Goal: Check status: Check status

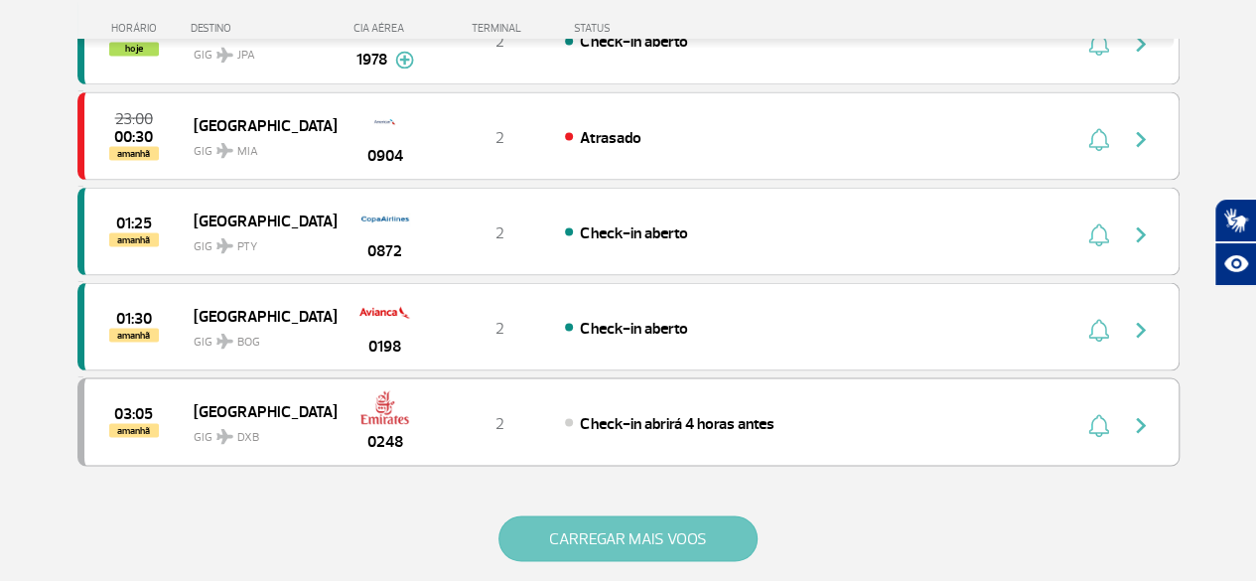
scroll to position [1887, 0]
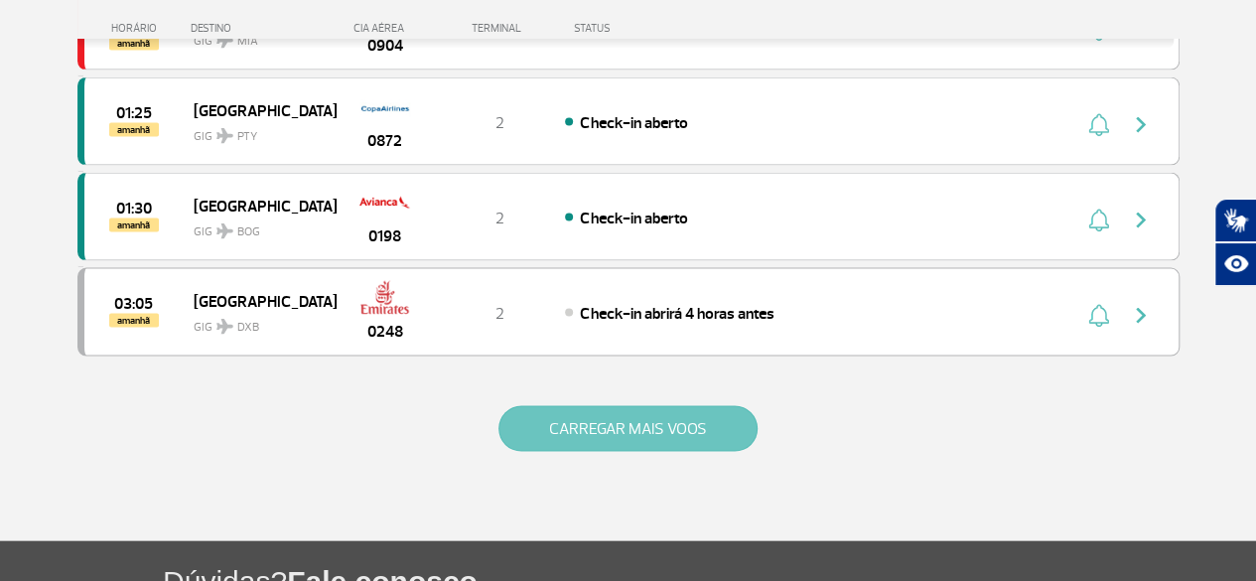
click at [667, 414] on button "CARREGAR MAIS VOOS" at bounding box center [627, 429] width 259 height 46
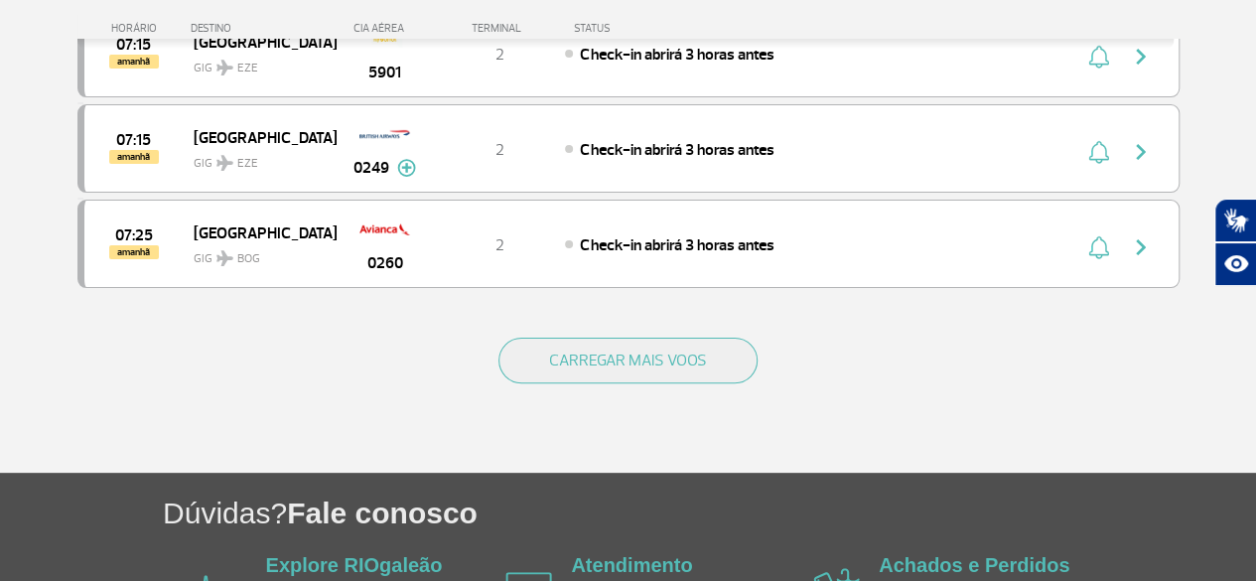
scroll to position [3964, 0]
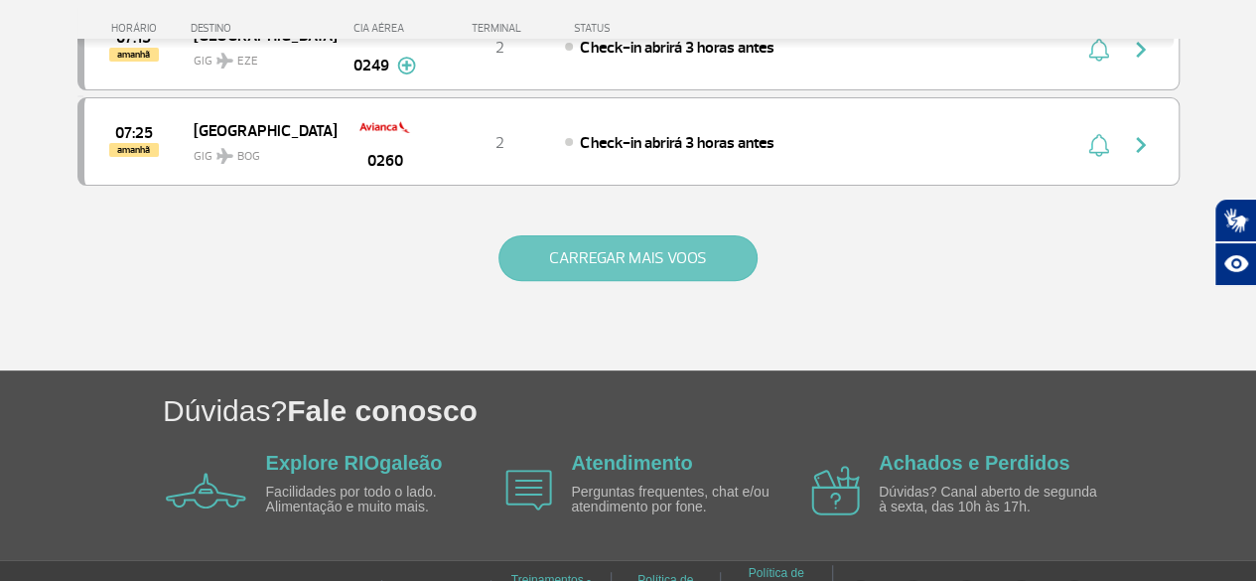
click at [593, 235] on button "CARREGAR MAIS VOOS" at bounding box center [627, 258] width 259 height 46
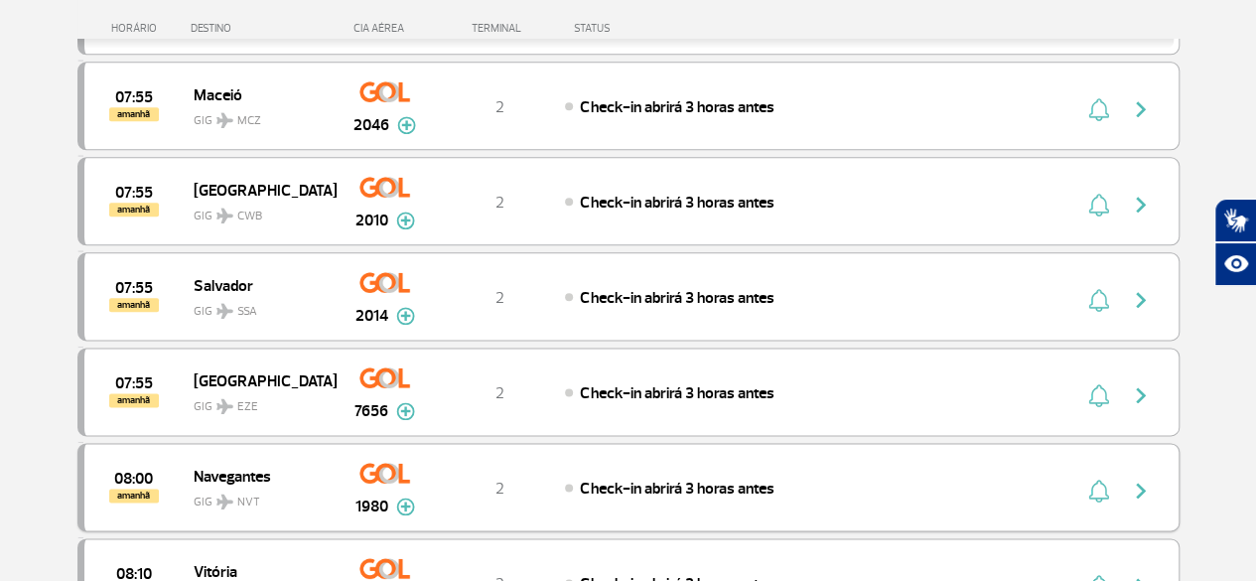
scroll to position [4857, 0]
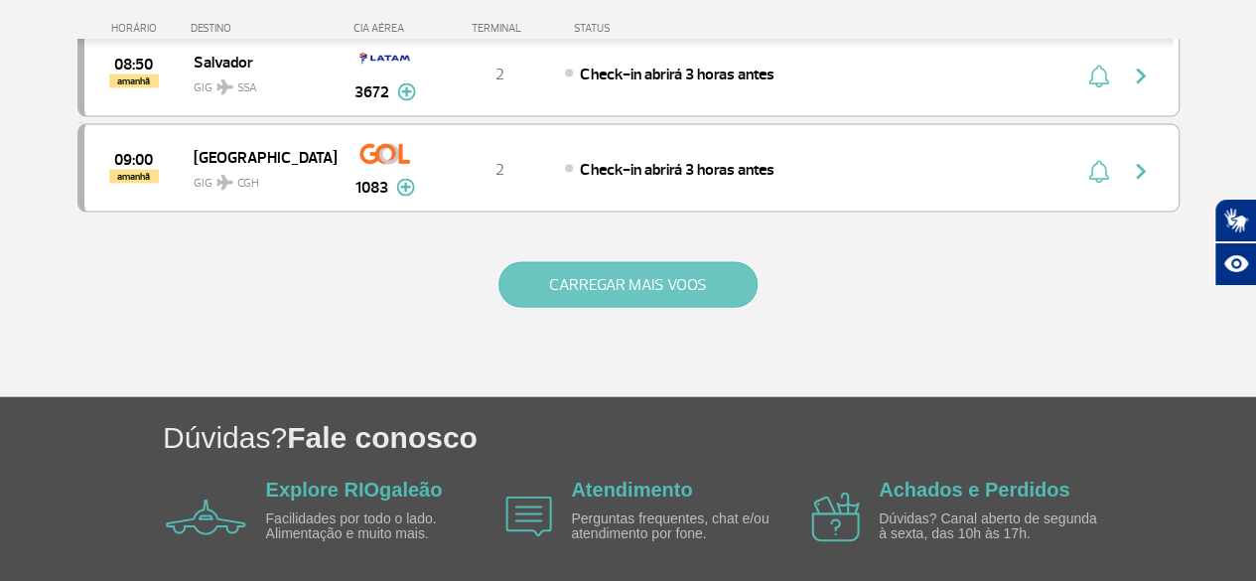
click at [632, 262] on button "CARREGAR MAIS VOOS" at bounding box center [627, 285] width 259 height 46
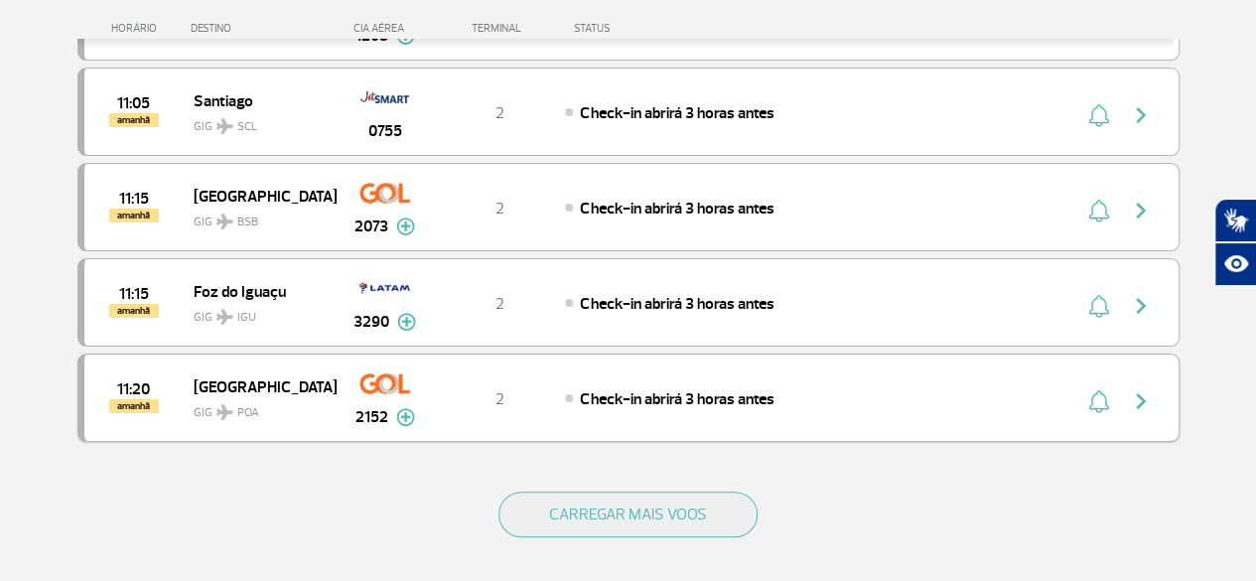
scroll to position [7630, 0]
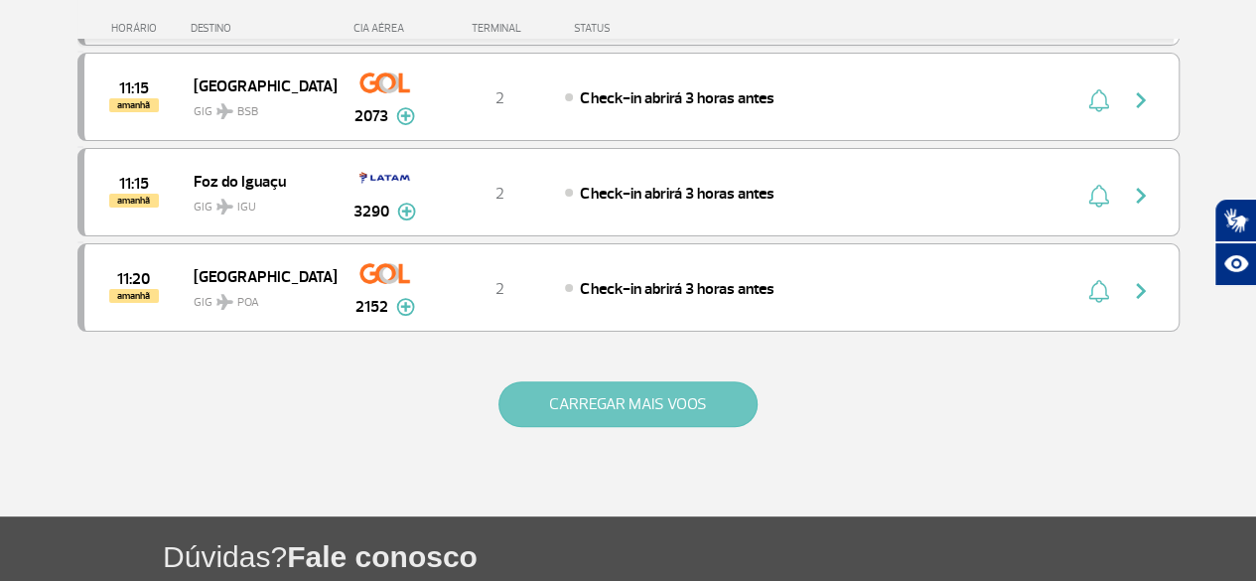
click at [630, 381] on button "CARREGAR MAIS VOOS" at bounding box center [627, 404] width 259 height 46
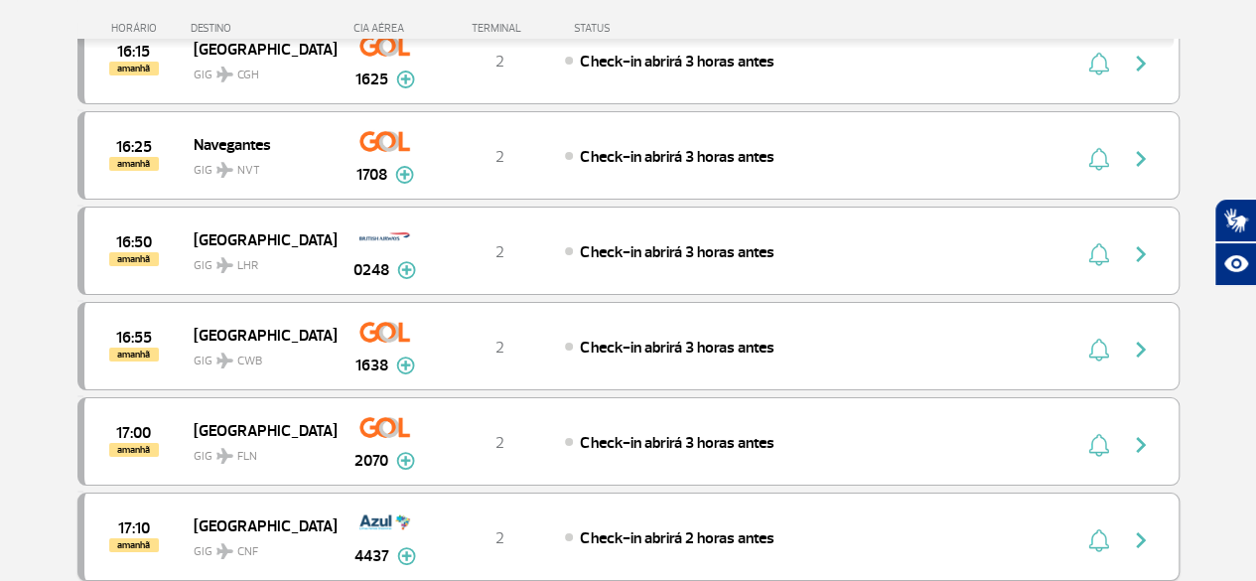
scroll to position [11256, 0]
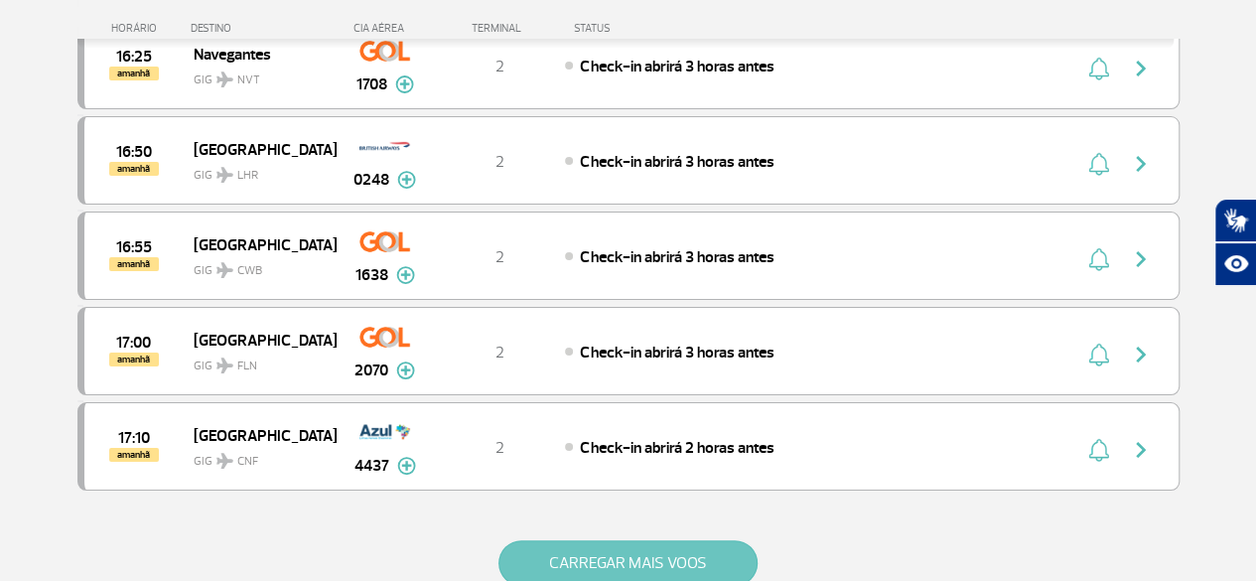
click at [646, 540] on button "CARREGAR MAIS VOOS" at bounding box center [627, 563] width 259 height 46
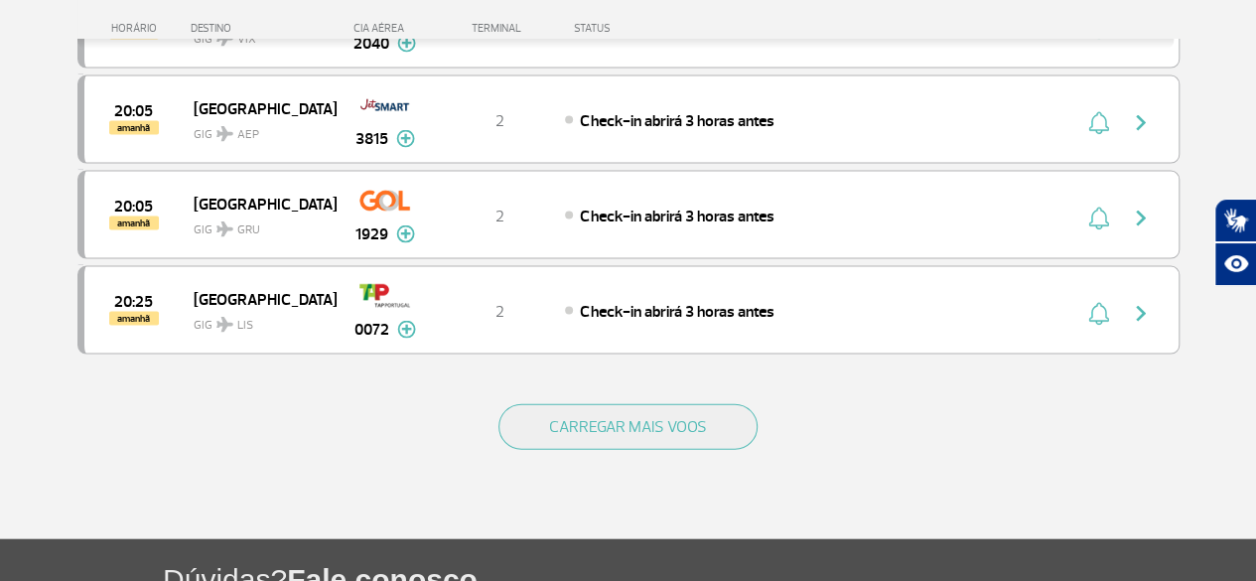
scroll to position [13335, 0]
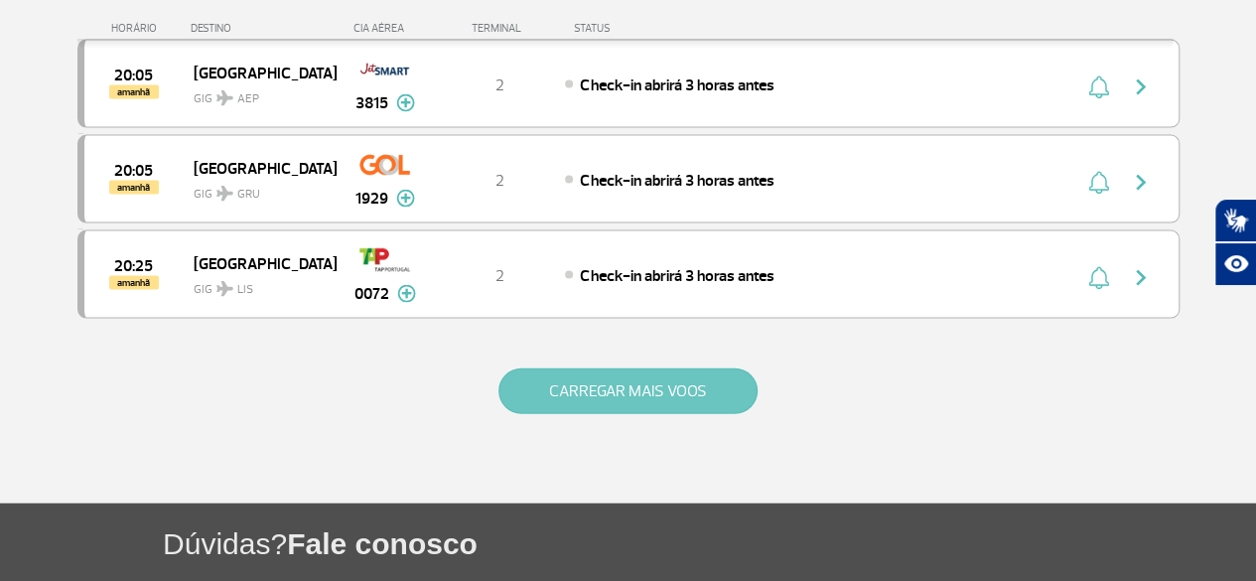
click at [644, 368] on button "CARREGAR MAIS VOOS" at bounding box center [627, 391] width 259 height 46
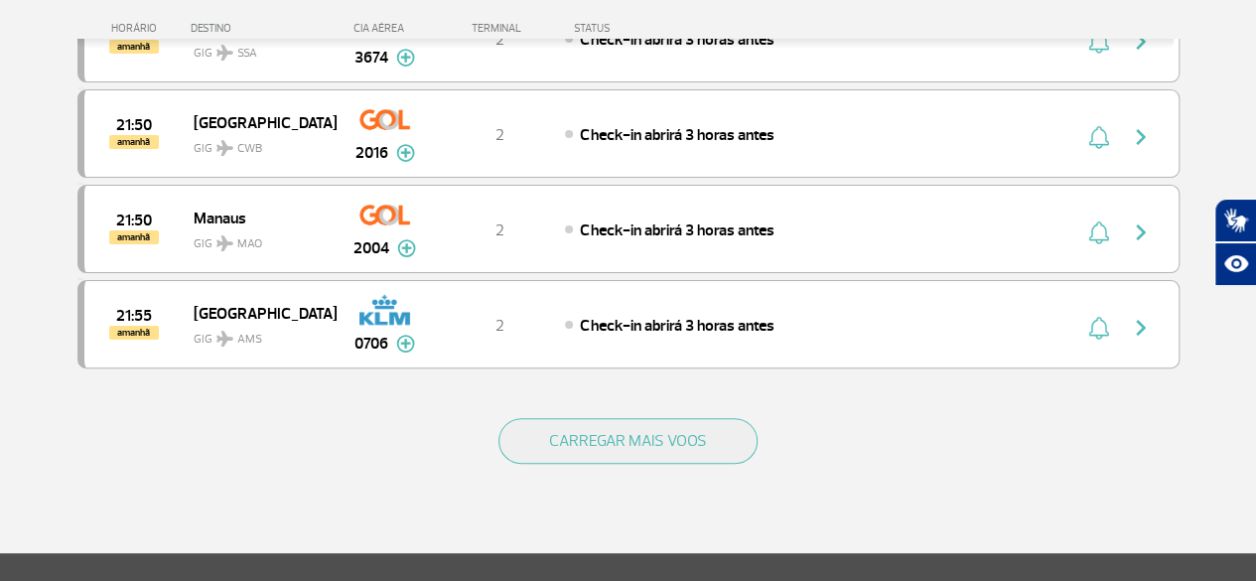
scroll to position [15215, 0]
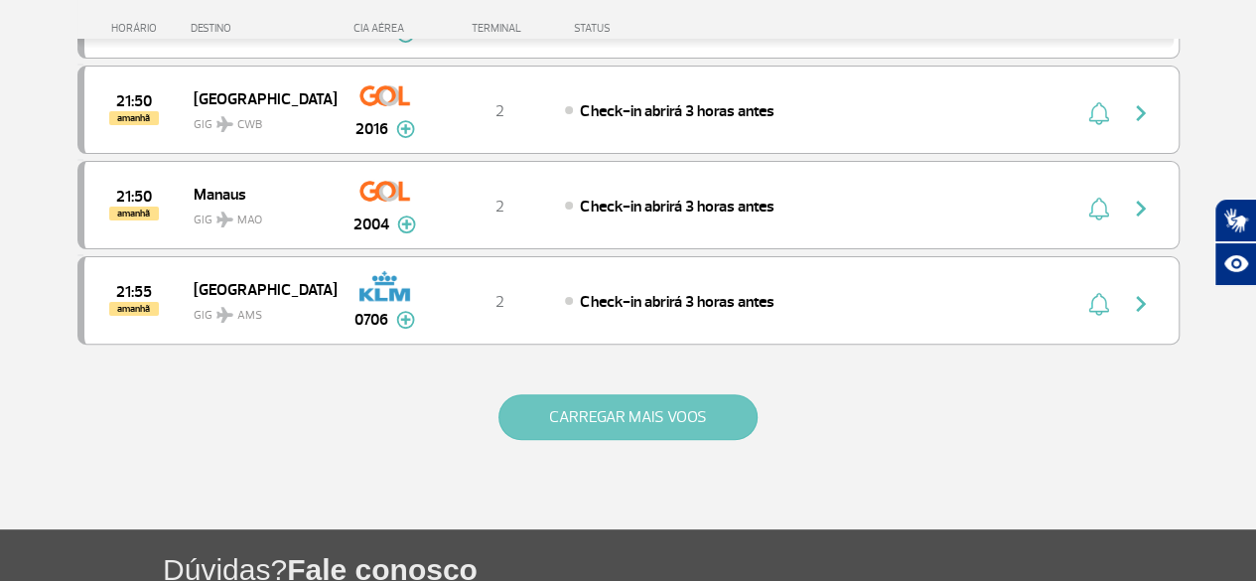
click at [684, 394] on button "CARREGAR MAIS VOOS" at bounding box center [627, 417] width 259 height 46
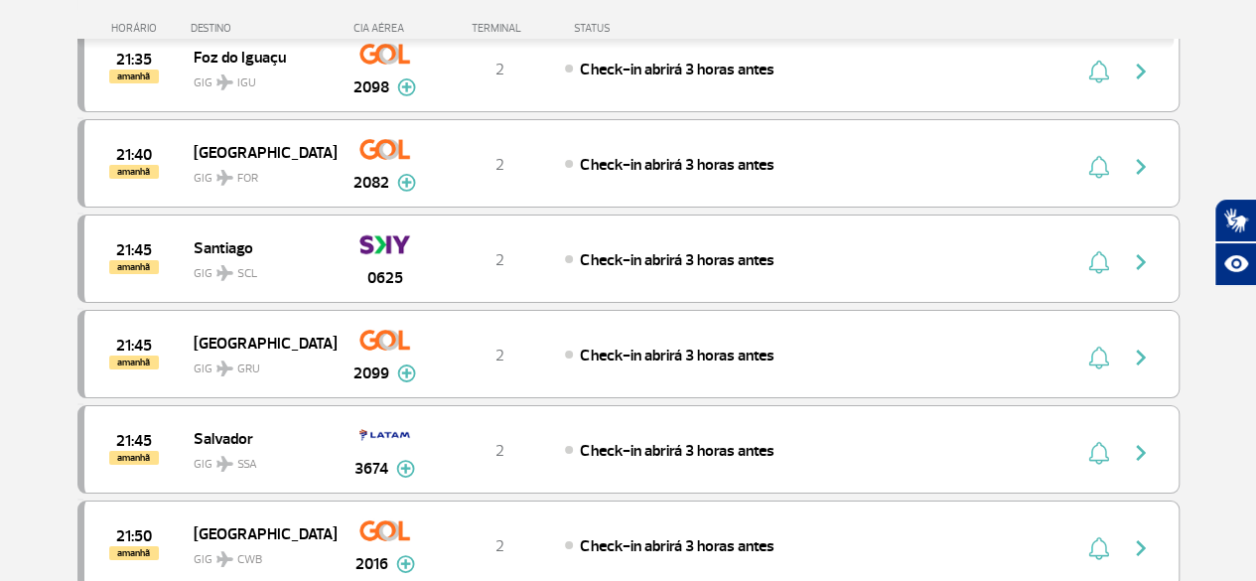
scroll to position [14482, 0]
